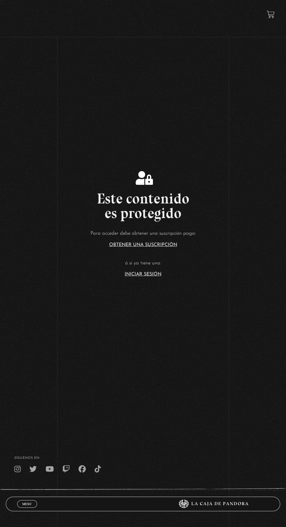
click at [166, 312] on section "Este contenido es protegido Para acceder debe obtener una suscripción paga: Obt…" at bounding box center [143, 210] width 286 height 421
click at [158, 277] on link "Iniciar Sesión" at bounding box center [142, 274] width 37 height 5
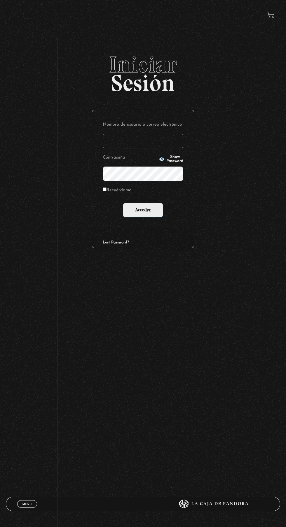
click at [159, 142] on input "Nombre de usuario o correo electrónico" at bounding box center [143, 141] width 80 height 15
type input "[EMAIL_ADDRESS][DOMAIN_NAME]"
click at [123, 203] on input "Acceder" at bounding box center [143, 210] width 40 height 15
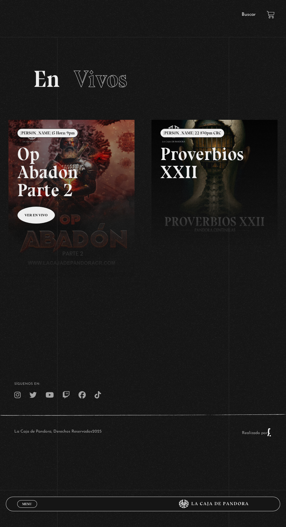
click at [33, 505] on link "Menu Cerrar" at bounding box center [27, 504] width 20 height 8
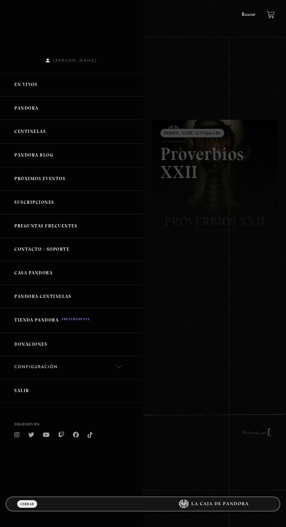
click at [37, 112] on link "Pandora" at bounding box center [71, 108] width 143 height 24
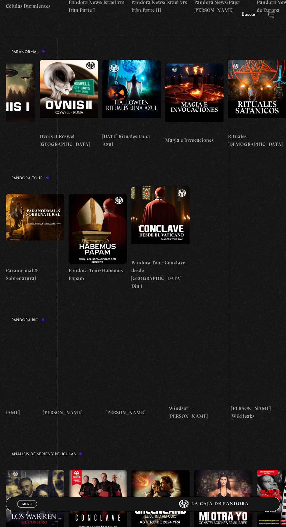
scroll to position [0, 977]
